Goal: Use online tool/utility: Use online tool/utility

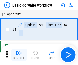
click at [19, 54] on img "button" at bounding box center [19, 53] width 6 height 6
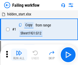
click at [19, 54] on img "button" at bounding box center [19, 53] width 6 height 6
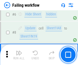
scroll to position [108, 0]
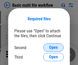
click at [53, 47] on span "Open" at bounding box center [53, 47] width 9 height 4
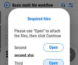
click at [53, 61] on span "Open" at bounding box center [53, 63] width 9 height 4
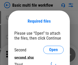
scroll to position [2, 0]
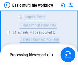
scroll to position [141, 0]
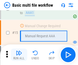
click at [19, 54] on img "button" at bounding box center [19, 53] width 6 height 6
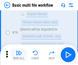
click at [19, 54] on img "button" at bounding box center [19, 53] width 6 height 6
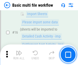
scroll to position [340, 0]
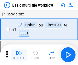
click at [19, 54] on img "button" at bounding box center [19, 53] width 6 height 6
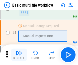
click at [19, 54] on img "button" at bounding box center [19, 53] width 6 height 6
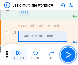
click at [19, 54] on img "button" at bounding box center [19, 53] width 6 height 6
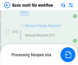
scroll to position [240, 0]
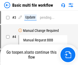
scroll to position [21, 0]
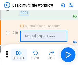
click at [19, 54] on img "button" at bounding box center [19, 53] width 6 height 6
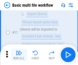
click at [19, 54] on img "button" at bounding box center [19, 53] width 6 height 6
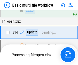
scroll to position [304, 0]
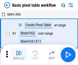
click at [19, 54] on img "button" at bounding box center [19, 53] width 6 height 6
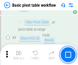
scroll to position [122, 0]
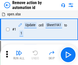
scroll to position [19, 0]
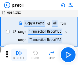
click at [19, 54] on img "button" at bounding box center [19, 53] width 6 height 6
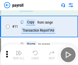
scroll to position [37, 0]
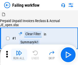
click at [19, 54] on img "button" at bounding box center [19, 53] width 6 height 6
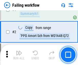
scroll to position [83, 0]
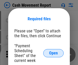
click at [53, 53] on span "Open" at bounding box center [53, 53] width 9 height 4
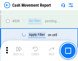
scroll to position [2269, 0]
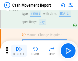
click at [19, 51] on img "button" at bounding box center [19, 49] width 6 height 6
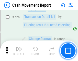
scroll to position [2668, 0]
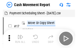
scroll to position [9, 0]
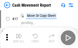
click at [19, 38] on img "button" at bounding box center [19, 36] width 6 height 6
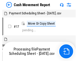
scroll to position [3, 0]
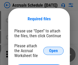
click at [53, 50] on span "Open" at bounding box center [53, 51] width 9 height 4
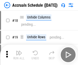
scroll to position [49, 0]
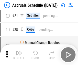
click at [19, 54] on img "button" at bounding box center [19, 53] width 6 height 6
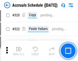
scroll to position [951, 0]
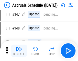
click at [19, 51] on img "button" at bounding box center [19, 49] width 6 height 6
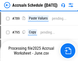
scroll to position [2148, 0]
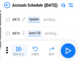
click at [19, 51] on img "button" at bounding box center [19, 49] width 6 height 6
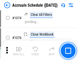
scroll to position [3062, 0]
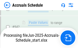
scroll to position [2812, 0]
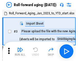
scroll to position [1, 0]
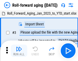
click at [19, 51] on img "button" at bounding box center [19, 49] width 6 height 6
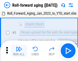
click at [19, 51] on img "button" at bounding box center [19, 49] width 6 height 6
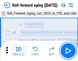
scroll to position [33, 0]
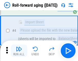
click at [19, 51] on img "button" at bounding box center [19, 49] width 6 height 6
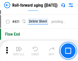
scroll to position [1773, 0]
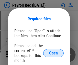
click at [53, 53] on span "Open" at bounding box center [53, 53] width 9 height 4
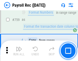
scroll to position [3070, 0]
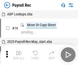
click at [19, 54] on img "button" at bounding box center [19, 53] width 6 height 6
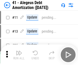
click at [19, 54] on img "button" at bounding box center [19, 53] width 6 height 6
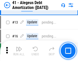
scroll to position [63, 0]
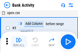
click at [19, 42] on img "button" at bounding box center [19, 40] width 6 height 6
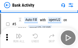
scroll to position [27, 0]
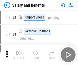
click at [19, 51] on img "button" at bounding box center [19, 53] width 6 height 6
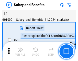
scroll to position [7, 0]
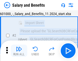
click at [19, 51] on img "button" at bounding box center [19, 49] width 6 height 6
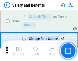
scroll to position [2408, 0]
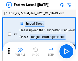
scroll to position [7, 0]
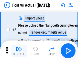
click at [19, 51] on img "button" at bounding box center [19, 49] width 6 height 6
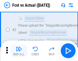
click at [19, 51] on img "button" at bounding box center [19, 49] width 6 height 6
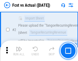
scroll to position [48, 0]
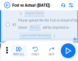
click at [19, 51] on img "button" at bounding box center [19, 49] width 6 height 6
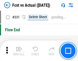
scroll to position [2447, 0]
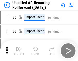
scroll to position [11, 0]
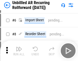
click at [19, 51] on img "button" at bounding box center [19, 49] width 6 height 6
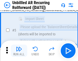
click at [19, 51] on img "button" at bounding box center [19, 49] width 6 height 6
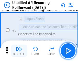
scroll to position [48, 0]
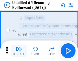
click at [19, 51] on img "button" at bounding box center [19, 49] width 6 height 6
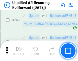
scroll to position [1737, 0]
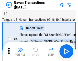
scroll to position [8, 0]
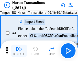
click at [19, 51] on img "button" at bounding box center [19, 49] width 6 height 6
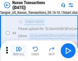
click at [19, 51] on img "button" at bounding box center [19, 49] width 6 height 6
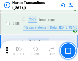
scroll to position [1658, 0]
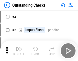
click at [19, 51] on img "button" at bounding box center [19, 49] width 6 height 6
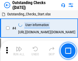
scroll to position [21, 0]
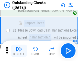
click at [19, 51] on img "button" at bounding box center [19, 49] width 6 height 6
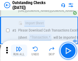
scroll to position [53, 0]
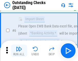
click at [19, 51] on img "button" at bounding box center [19, 49] width 6 height 6
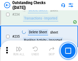
scroll to position [1553, 0]
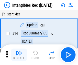
click at [19, 54] on img "button" at bounding box center [19, 53] width 6 height 6
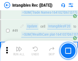
scroll to position [199, 0]
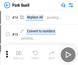
click at [19, 51] on img "button" at bounding box center [19, 53] width 6 height 6
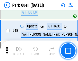
scroll to position [639, 0]
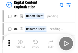
scroll to position [15, 0]
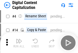
click at [19, 43] on img "button" at bounding box center [19, 41] width 6 height 6
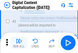
click at [19, 43] on img "button" at bounding box center [19, 41] width 6 height 6
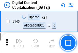
scroll to position [542, 0]
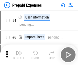
click at [19, 51] on img "button" at bounding box center [19, 53] width 6 height 6
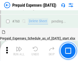
scroll to position [1417, 0]
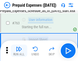
click at [19, 51] on img "button" at bounding box center [19, 49] width 6 height 6
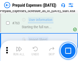
scroll to position [1447, 0]
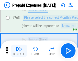
click at [19, 51] on img "button" at bounding box center [19, 49] width 6 height 6
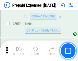
scroll to position [5345, 0]
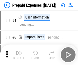
click at [19, 54] on img "button" at bounding box center [19, 53] width 6 height 6
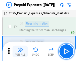
scroll to position [22, 0]
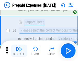
click at [19, 51] on img "button" at bounding box center [19, 49] width 6 height 6
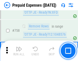
scroll to position [1822, 0]
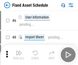
click at [19, 54] on img "button" at bounding box center [19, 53] width 6 height 6
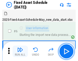
scroll to position [28, 0]
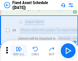
click at [19, 51] on img "button" at bounding box center [19, 49] width 6 height 6
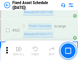
scroll to position [1777, 0]
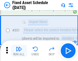
click at [19, 51] on img "button" at bounding box center [19, 49] width 6 height 6
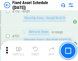
scroll to position [2493, 0]
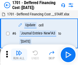
click at [19, 54] on img "button" at bounding box center [19, 53] width 6 height 6
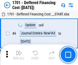
scroll to position [61, 0]
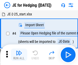
click at [19, 51] on img "button" at bounding box center [19, 53] width 6 height 6
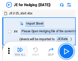
scroll to position [1, 0]
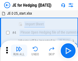
click at [19, 51] on img "button" at bounding box center [19, 49] width 6 height 6
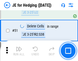
scroll to position [331, 0]
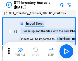
scroll to position [1, 0]
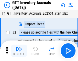
click at [19, 51] on img "button" at bounding box center [19, 49] width 6 height 6
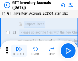
click at [19, 51] on img "button" at bounding box center [19, 49] width 6 height 6
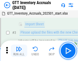
scroll to position [33, 0]
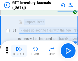
click at [19, 51] on img "button" at bounding box center [19, 49] width 6 height 6
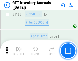
scroll to position [4175, 0]
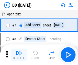
click at [19, 54] on img "button" at bounding box center [19, 53] width 6 height 6
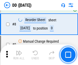
scroll to position [49, 0]
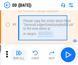
click at [19, 54] on img "button" at bounding box center [19, 53] width 6 height 6
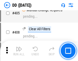
scroll to position [2288, 0]
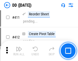
click at [19, 51] on img "button" at bounding box center [19, 49] width 6 height 6
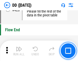
scroll to position [2447, 0]
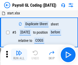
click at [19, 54] on img "button" at bounding box center [19, 53] width 6 height 6
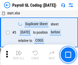
scroll to position [61, 0]
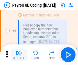
click at [19, 54] on img "button" at bounding box center [19, 53] width 6 height 6
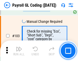
scroll to position [1200, 0]
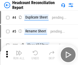
click at [19, 54] on img "button" at bounding box center [19, 53] width 6 height 6
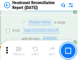
scroll to position [615, 0]
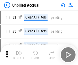
click at [19, 54] on img "button" at bounding box center [19, 53] width 6 height 6
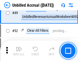
scroll to position [464, 0]
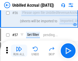
click at [19, 51] on img "button" at bounding box center [19, 49] width 6 height 6
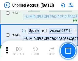
scroll to position [1523, 0]
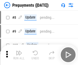
click at [19, 54] on img "button" at bounding box center [19, 53] width 6 height 6
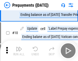
scroll to position [32, 0]
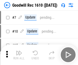
click at [19, 54] on img "button" at bounding box center [19, 53] width 6 height 6
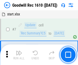
scroll to position [87, 0]
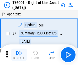
click at [19, 54] on img "button" at bounding box center [19, 53] width 6 height 6
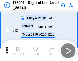
scroll to position [33, 0]
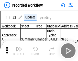
click at [19, 51] on img "button" at bounding box center [19, 49] width 6 height 6
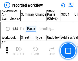
scroll to position [1598, 0]
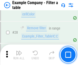
scroll to position [468, 0]
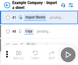
click at [19, 51] on img "button" at bounding box center [19, 53] width 6 height 6
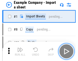
scroll to position [8, 0]
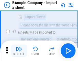
click at [19, 51] on img "button" at bounding box center [19, 49] width 6 height 6
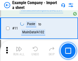
scroll to position [113, 0]
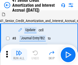
click at [19, 51] on img "button" at bounding box center [19, 53] width 6 height 6
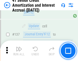
scroll to position [469, 0]
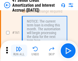
click at [19, 51] on img "button" at bounding box center [19, 49] width 6 height 6
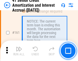
scroll to position [547, 0]
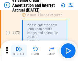
click at [19, 51] on img "button" at bounding box center [19, 49] width 6 height 6
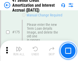
scroll to position [599, 0]
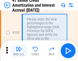
click at [19, 51] on img "button" at bounding box center [19, 49] width 6 height 6
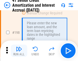
click at [19, 51] on img "button" at bounding box center [19, 49] width 6 height 6
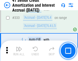
scroll to position [1306, 0]
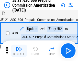
click at [19, 51] on img "button" at bounding box center [19, 49] width 6 height 6
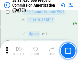
scroll to position [955, 0]
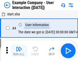
click at [19, 51] on img "button" at bounding box center [19, 49] width 6 height 6
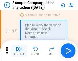
click at [19, 51] on img "button" at bounding box center [19, 49] width 6 height 6
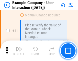
scroll to position [111, 0]
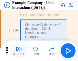
click at [19, 51] on img "button" at bounding box center [19, 49] width 6 height 6
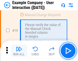
click at [19, 51] on img "button" at bounding box center [19, 49] width 6 height 6
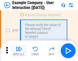
click at [19, 51] on img "button" at bounding box center [19, 49] width 6 height 6
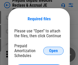
click at [53, 50] on span "Open" at bounding box center [53, 51] width 9 height 4
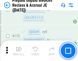
scroll to position [690, 0]
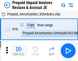
click at [19, 51] on img "button" at bounding box center [19, 49] width 6 height 6
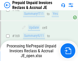
scroll to position [445, 0]
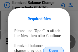
click at [53, 49] on span "Open" at bounding box center [53, 51] width 9 height 4
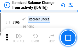
scroll to position [984, 0]
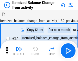
scroll to position [8, 0]
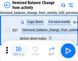
click at [19, 51] on img "button" at bounding box center [19, 49] width 6 height 6
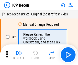
scroll to position [2, 0]
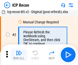
click at [19, 54] on img "button" at bounding box center [19, 53] width 6 height 6
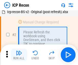
click at [19, 54] on img "button" at bounding box center [19, 53] width 6 height 6
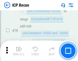
scroll to position [501, 0]
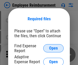
click at [53, 48] on span "Open" at bounding box center [53, 48] width 9 height 4
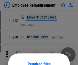
scroll to position [45, 0]
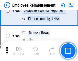
scroll to position [1390, 0]
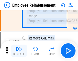
click at [19, 51] on img "button" at bounding box center [19, 49] width 6 height 6
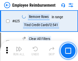
scroll to position [3061, 0]
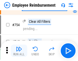
click at [19, 51] on img "button" at bounding box center [19, 49] width 6 height 6
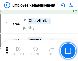
scroll to position [3587, 0]
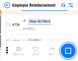
click at [19, 51] on img "button" at bounding box center [19, 49] width 6 height 6
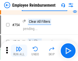
click at [19, 51] on img "button" at bounding box center [19, 49] width 6 height 6
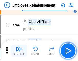
click at [19, 51] on img "button" at bounding box center [19, 49] width 6 height 6
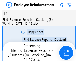
scroll to position [17, 0]
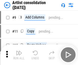
click at [19, 54] on img "button" at bounding box center [19, 53] width 6 height 6
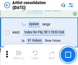
scroll to position [2239, 0]
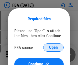
click at [53, 47] on span "Open" at bounding box center [53, 47] width 9 height 4
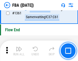
scroll to position [5491, 0]
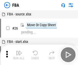
scroll to position [5, 0]
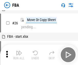
click at [19, 54] on img "button" at bounding box center [19, 53] width 6 height 6
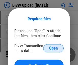
click at [53, 48] on span "Open" at bounding box center [53, 48] width 9 height 4
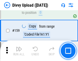
scroll to position [529, 0]
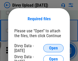
click at [53, 48] on span "Open" at bounding box center [53, 48] width 9 height 4
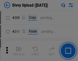
scroll to position [868, 0]
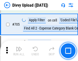
scroll to position [3498, 0]
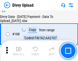
scroll to position [602, 0]
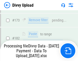
scroll to position [572, 0]
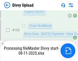
scroll to position [715, 0]
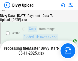
scroll to position [827, 0]
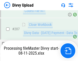
scroll to position [940, 0]
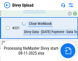
scroll to position [1136, 0]
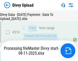
scroll to position [1053, 0]
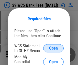
click at [53, 48] on span "Open" at bounding box center [53, 48] width 9 height 4
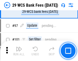
scroll to position [498, 0]
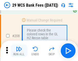
click at [19, 51] on img "button" at bounding box center [19, 49] width 6 height 6
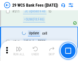
scroll to position [2572, 0]
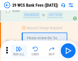
click at [19, 51] on img "button" at bounding box center [19, 49] width 6 height 6
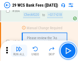
scroll to position [2765, 0]
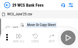
scroll to position [9, 0]
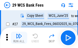
click at [19, 38] on img "button" at bounding box center [19, 36] width 6 height 6
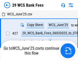
scroll to position [3, 0]
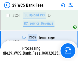
scroll to position [2730, 0]
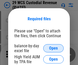
click at [53, 48] on span "Open" at bounding box center [53, 48] width 9 height 4
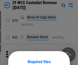
scroll to position [43, 0]
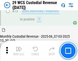
scroll to position [534, 0]
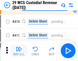
click at [19, 51] on img "button" at bounding box center [19, 49] width 6 height 6
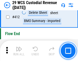
scroll to position [2442, 0]
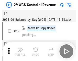
scroll to position [12, 0]
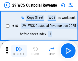
click at [19, 51] on img "button" at bounding box center [19, 49] width 6 height 6
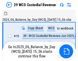
scroll to position [12, 0]
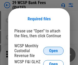
click at [53, 50] on span "Open" at bounding box center [53, 51] width 9 height 4
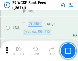
scroll to position [1964, 0]
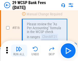
click at [19, 51] on img "button" at bounding box center [19, 49] width 6 height 6
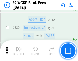
scroll to position [3244, 0]
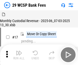
click at [19, 51] on img "button" at bounding box center [19, 53] width 6 height 6
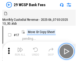
scroll to position [12, 0]
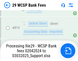
scroll to position [3144, 0]
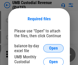
click at [53, 48] on span "Open" at bounding box center [53, 48] width 9 height 4
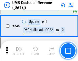
scroll to position [2676, 0]
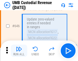
click at [19, 51] on img "button" at bounding box center [19, 49] width 6 height 6
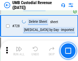
scroll to position [3154, 0]
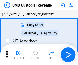
scroll to position [4, 0]
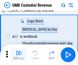
click at [19, 54] on img "button" at bounding box center [19, 53] width 6 height 6
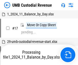
scroll to position [4, 0]
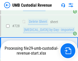
scroll to position [3142, 0]
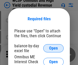
click at [53, 48] on span "Open" at bounding box center [53, 48] width 9 height 4
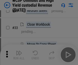
scroll to position [117, 0]
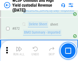
scroll to position [4327, 0]
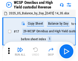
scroll to position [3, 0]
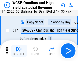
click at [19, 51] on img "button" at bounding box center [19, 49] width 6 height 6
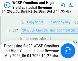
scroll to position [106, 0]
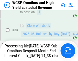
scroll to position [253, 0]
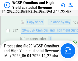
scroll to position [106, 0]
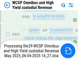
scroll to position [4223, 0]
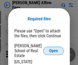
click at [53, 49] on span "Open" at bounding box center [53, 51] width 9 height 4
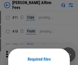
scroll to position [40, 0]
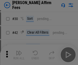
scroll to position [104, 0]
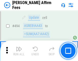
scroll to position [1390, 0]
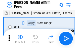
scroll to position [5, 0]
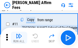
click at [19, 38] on img "button" at bounding box center [19, 36] width 6 height 6
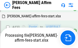
scroll to position [1160, 0]
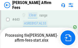
scroll to position [1349, 0]
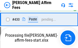
scroll to position [1160, 0]
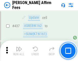
scroll to position [1335, 0]
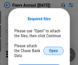
click at [53, 49] on span "Open" at bounding box center [53, 51] width 9 height 4
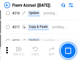
scroll to position [1350, 0]
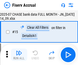
click at [19, 54] on img "button" at bounding box center [19, 53] width 6 height 6
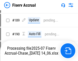
scroll to position [1314, 0]
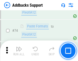
scroll to position [372, 0]
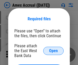
click at [53, 50] on span "Open" at bounding box center [53, 51] width 9 height 4
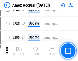
scroll to position [1364, 0]
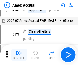
click at [19, 54] on img "button" at bounding box center [19, 53] width 6 height 6
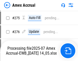
scroll to position [1490, 0]
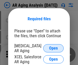
click at [53, 47] on span "Open" at bounding box center [53, 48] width 9 height 4
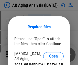
scroll to position [8, 0]
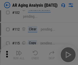
scroll to position [70, 0]
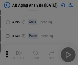
scroll to position [154, 0]
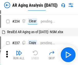
scroll to position [5, 0]
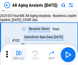
click at [19, 54] on img "button" at bounding box center [19, 53] width 6 height 6
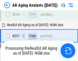
scroll to position [793, 0]
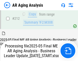
scroll to position [787, 0]
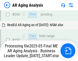
scroll to position [808, 0]
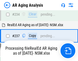
scroll to position [808, 0]
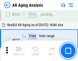
scroll to position [787, 0]
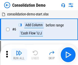
click at [19, 54] on img "button" at bounding box center [19, 53] width 6 height 6
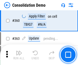
scroll to position [1714, 0]
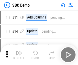
click at [19, 54] on img "button" at bounding box center [19, 53] width 6 height 6
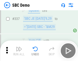
scroll to position [1345, 0]
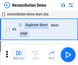
click at [19, 54] on img "button" at bounding box center [19, 53] width 6 height 6
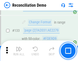
scroll to position [607, 0]
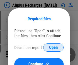
click at [53, 47] on span "Open" at bounding box center [53, 47] width 9 height 4
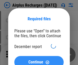
click at [39, 60] on span "Continue" at bounding box center [35, 62] width 15 height 4
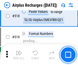
scroll to position [2200, 0]
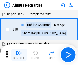
click at [19, 54] on img "button" at bounding box center [19, 53] width 6 height 6
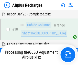
scroll to position [22, 0]
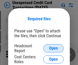
click at [53, 48] on span "Open" at bounding box center [53, 48] width 9 height 4
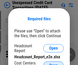
click at [53, 63] on span "Open" at bounding box center [53, 65] width 9 height 4
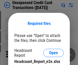
scroll to position [5, 0]
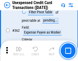
scroll to position [1315, 0]
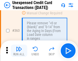
click at [19, 51] on img "button" at bounding box center [19, 49] width 6 height 6
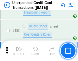
scroll to position [1744, 0]
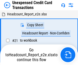
scroll to position [8, 0]
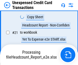
scroll to position [83, 0]
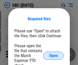
click at [53, 55] on span "Open" at bounding box center [53, 55] width 9 height 4
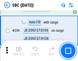
scroll to position [999, 0]
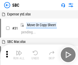
scroll to position [5, 0]
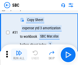
click at [19, 54] on img "button" at bounding box center [19, 53] width 6 height 6
